Goal: Information Seeking & Learning: Learn about a topic

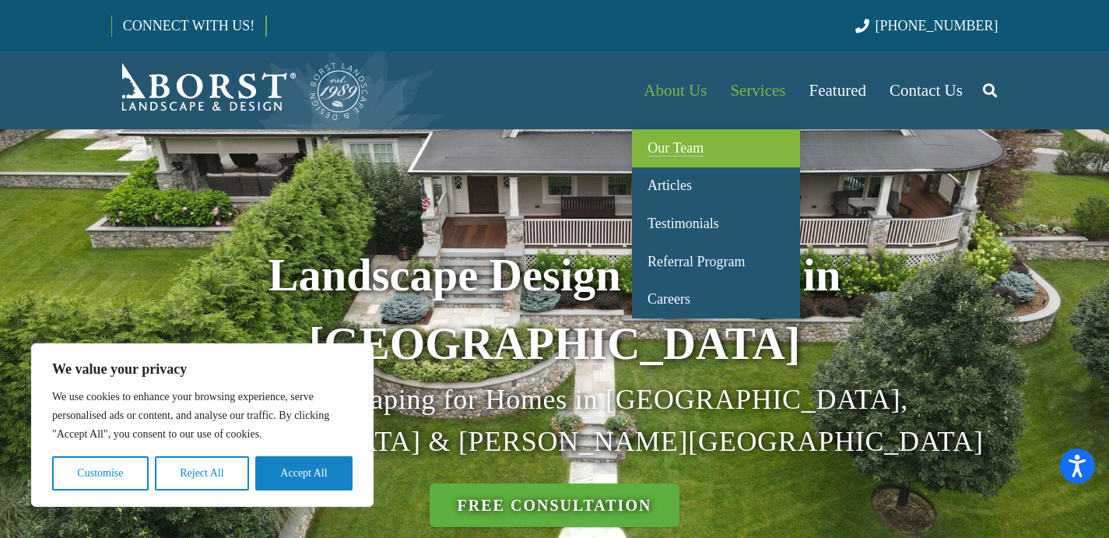
click at [668, 153] on span "Our Team" at bounding box center [676, 148] width 56 height 16
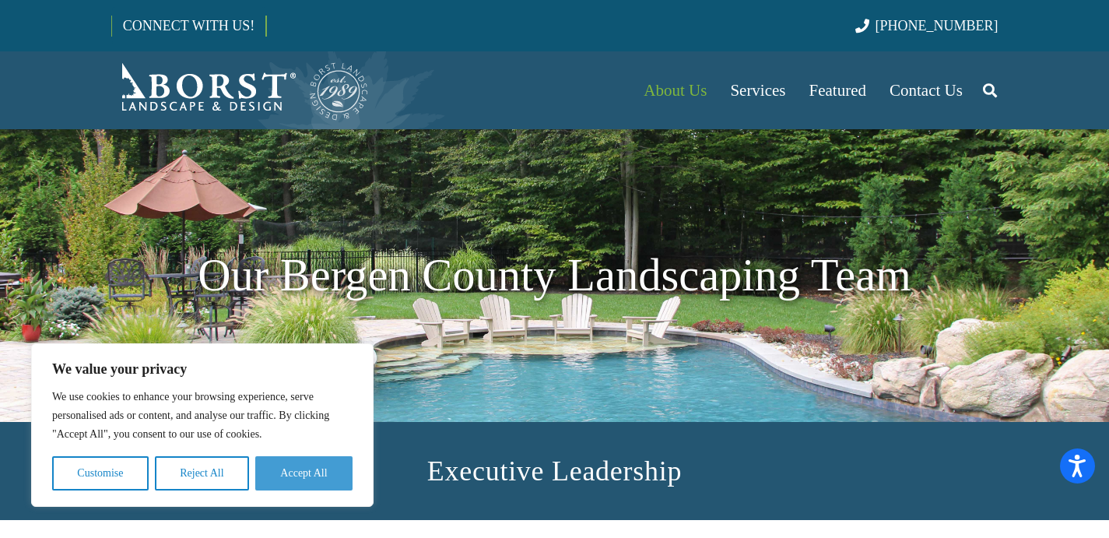
click at [279, 475] on button "Accept All" at bounding box center [303, 473] width 97 height 34
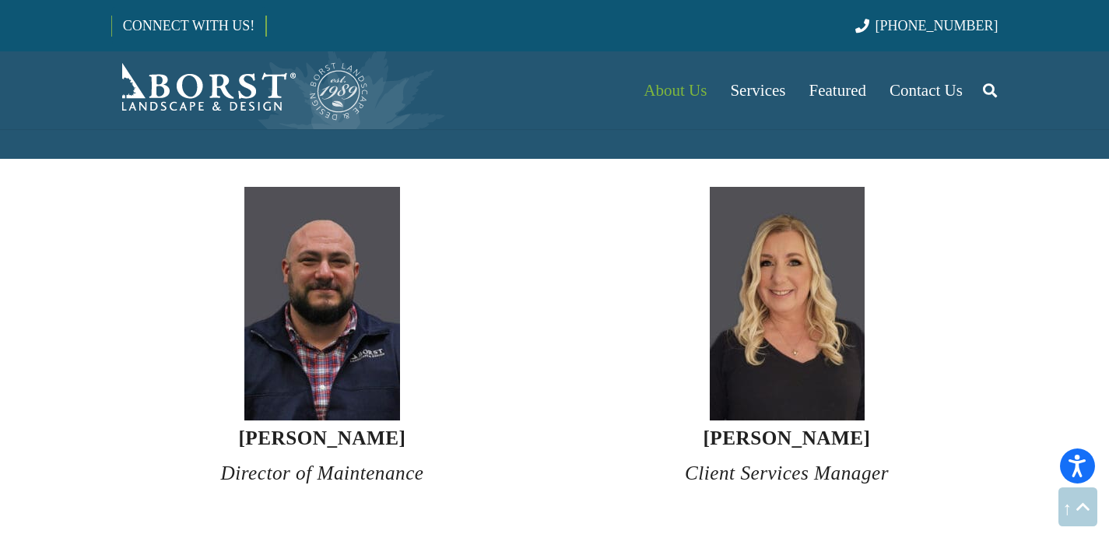
scroll to position [3641, 0]
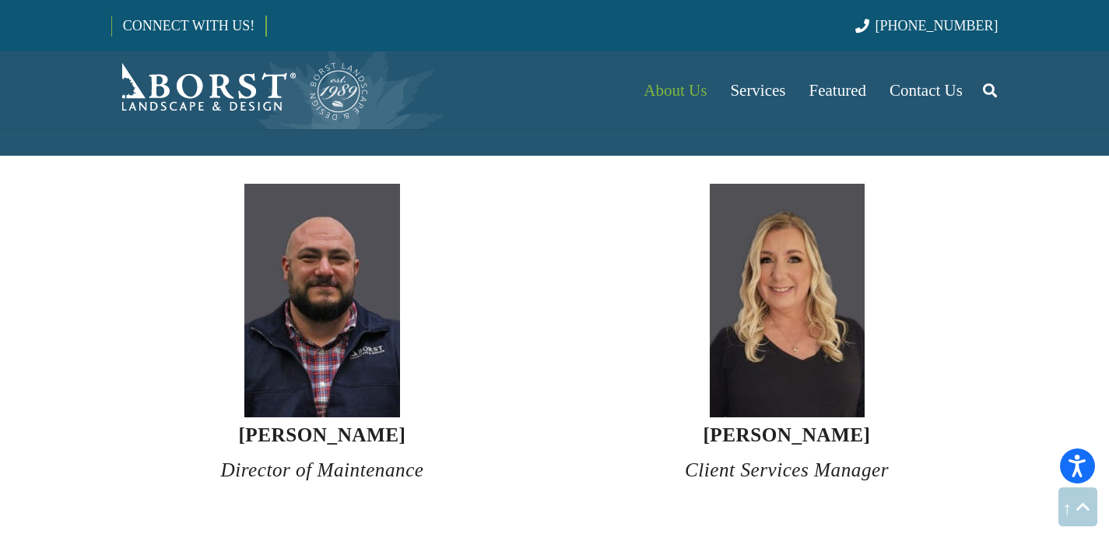
click at [313, 424] on strong "[PERSON_NAME]" at bounding box center [321, 434] width 167 height 21
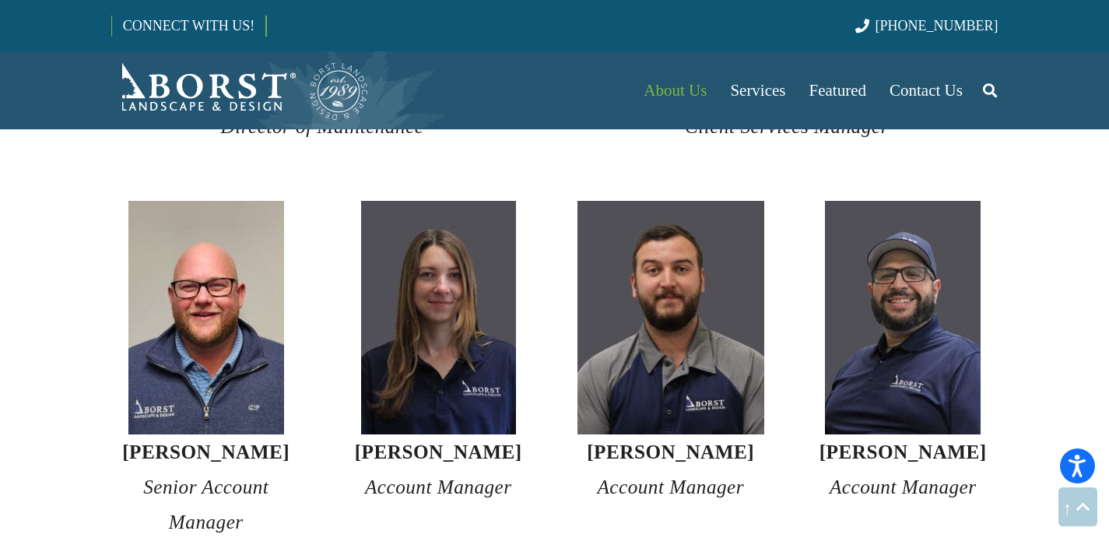
scroll to position [3989, 0]
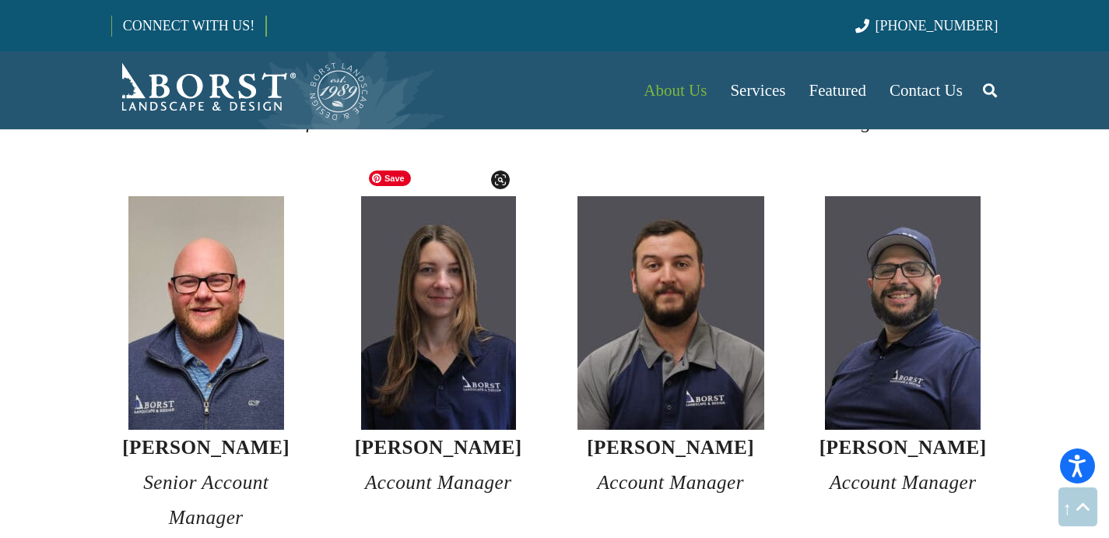
click at [430, 379] on img at bounding box center [438, 312] width 155 height 233
click at [435, 437] on strong "[PERSON_NAME]" at bounding box center [438, 447] width 167 height 21
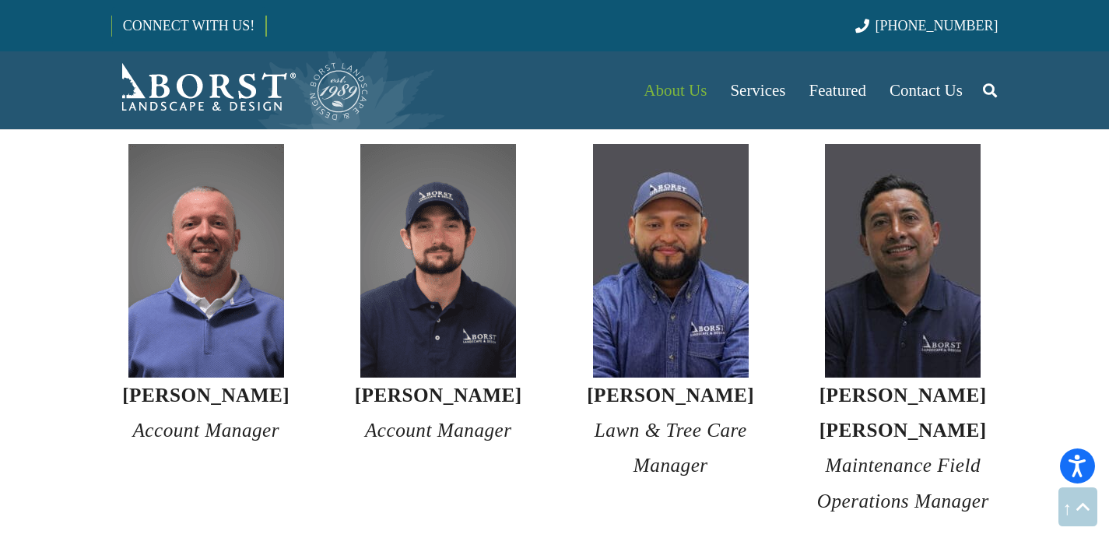
scroll to position [4439, 0]
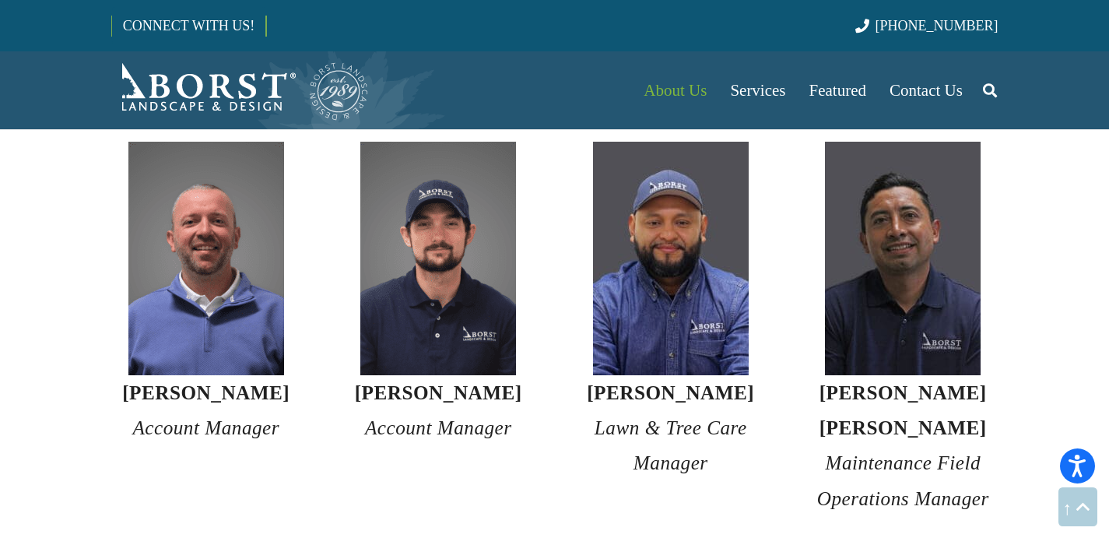
click at [669, 375] on h4 "[PERSON_NAME] Lawn & Tree Care Manager" at bounding box center [671, 428] width 191 height 106
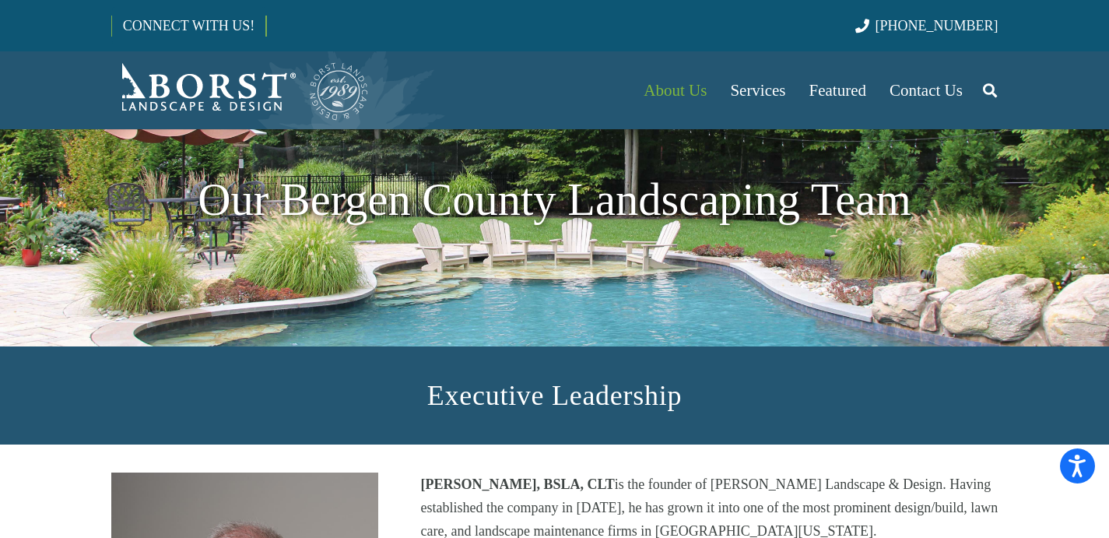
scroll to position [0, 0]
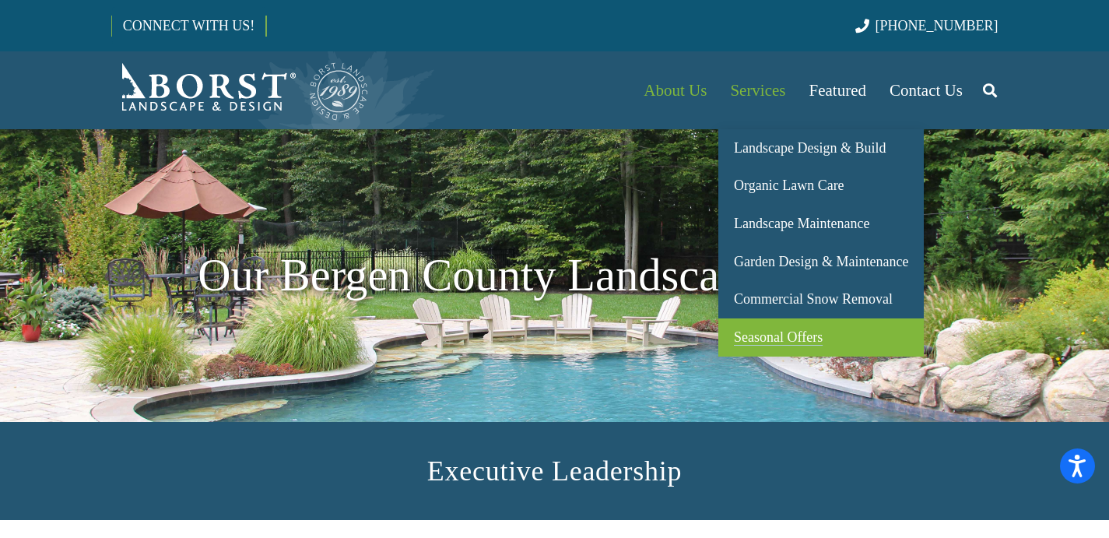
click at [773, 332] on span "Seasonal Offers" at bounding box center [778, 337] width 89 height 16
